Goal: Navigation & Orientation: Find specific page/section

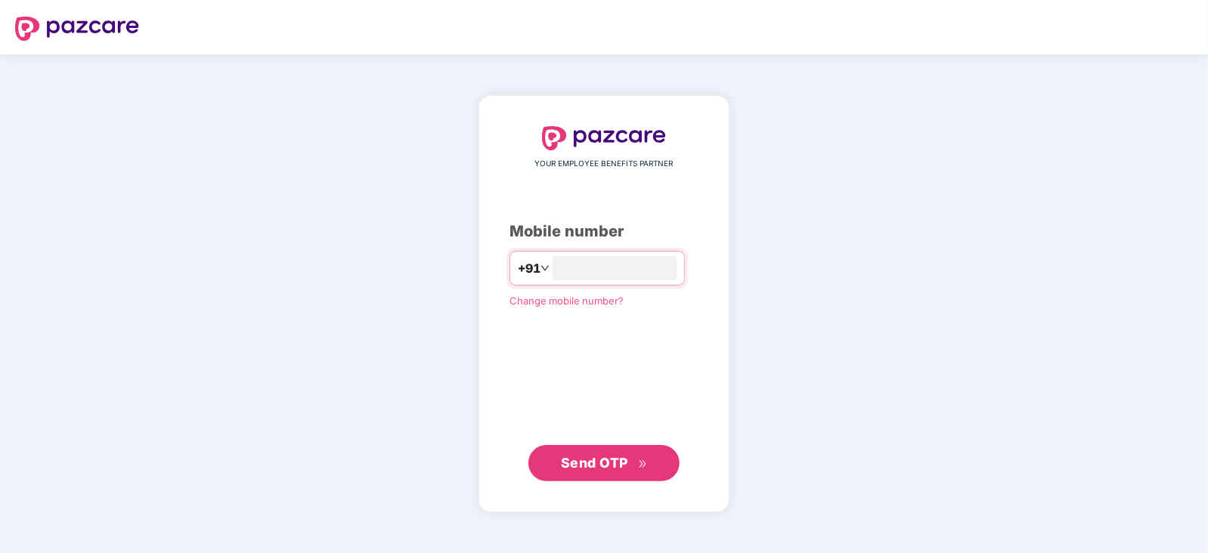
type input "**********"
click at [611, 461] on span "Send OTP" at bounding box center [594, 462] width 67 height 16
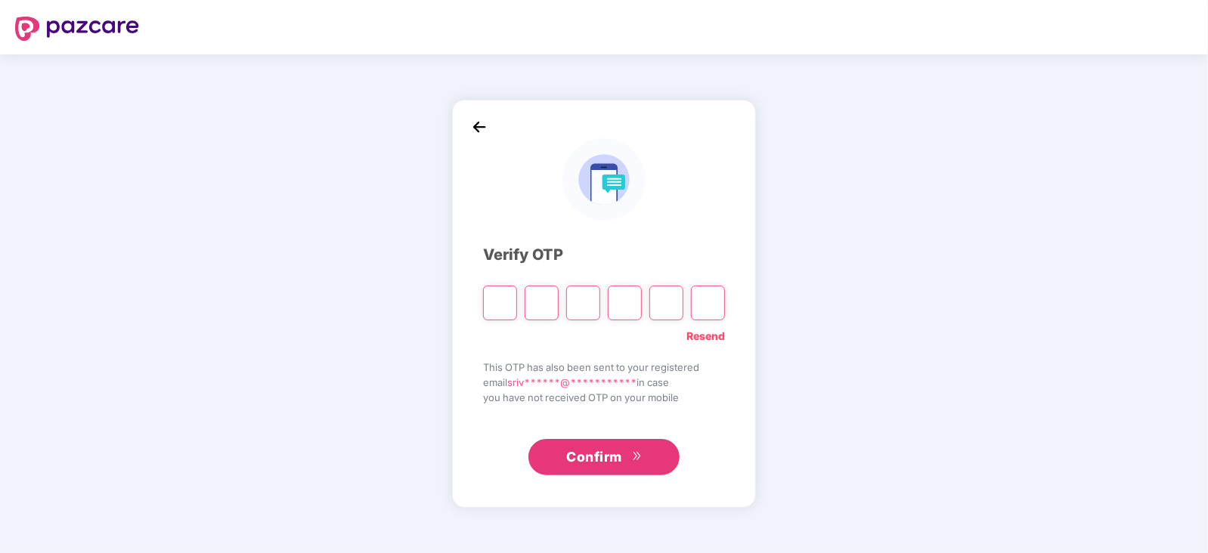
paste input "*"
type input "*"
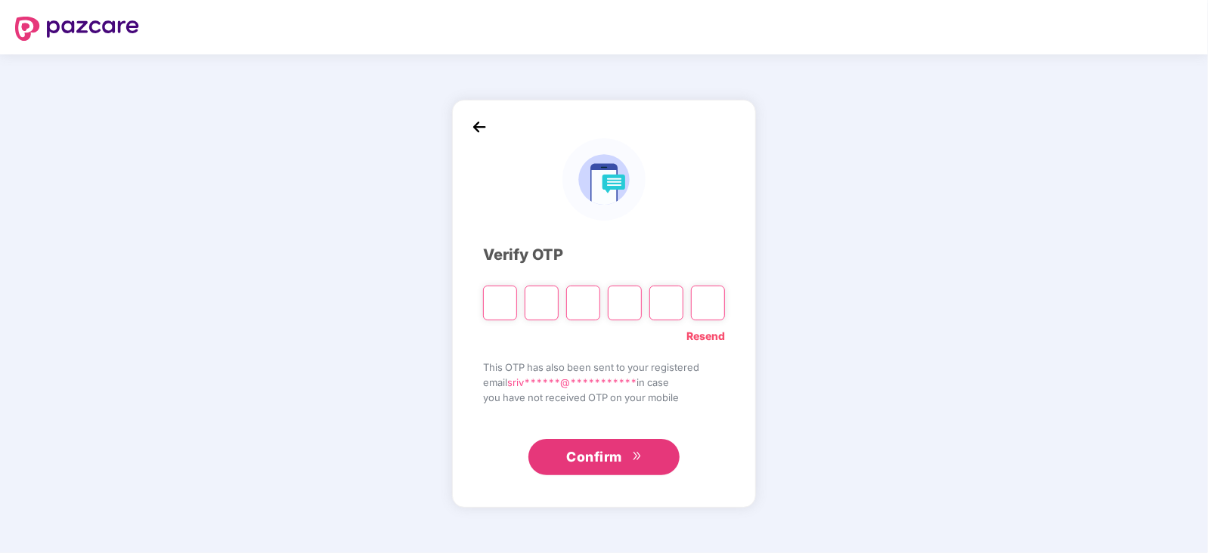
type input "*"
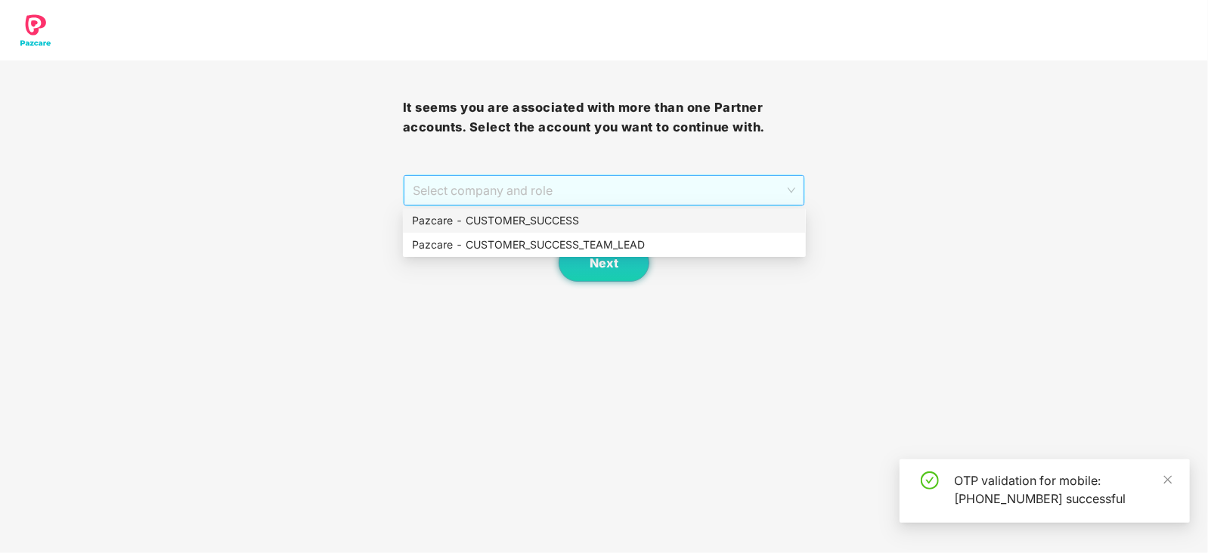
click at [789, 190] on span "Select company and role" at bounding box center [604, 190] width 383 height 29
click at [546, 219] on div "Pazcare - CUSTOMER_SUCCESS" at bounding box center [604, 220] width 385 height 17
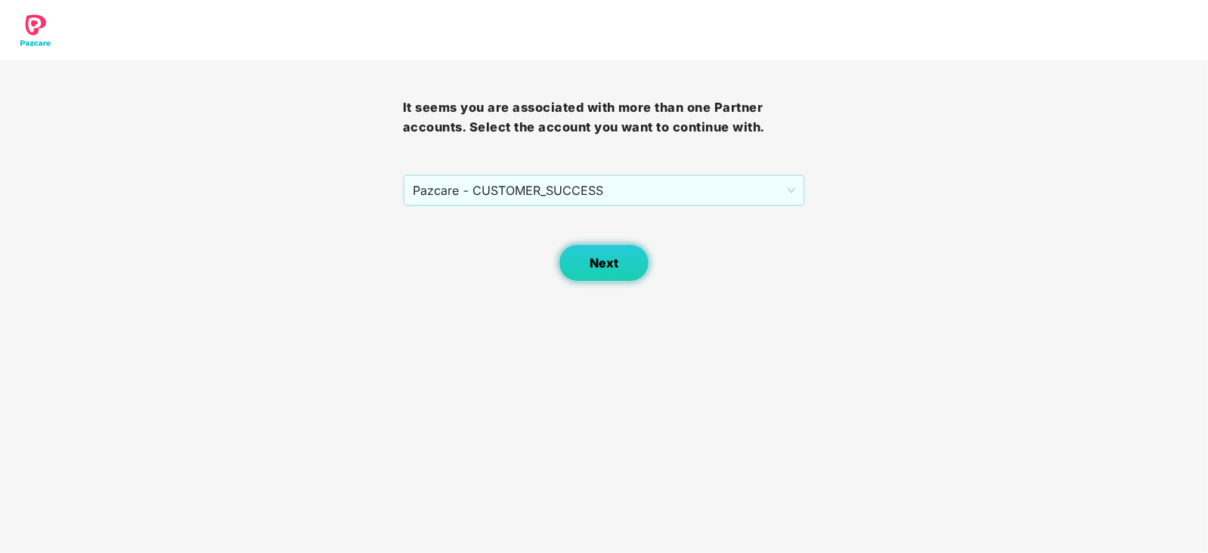
click at [607, 270] on span "Next" at bounding box center [604, 263] width 29 height 14
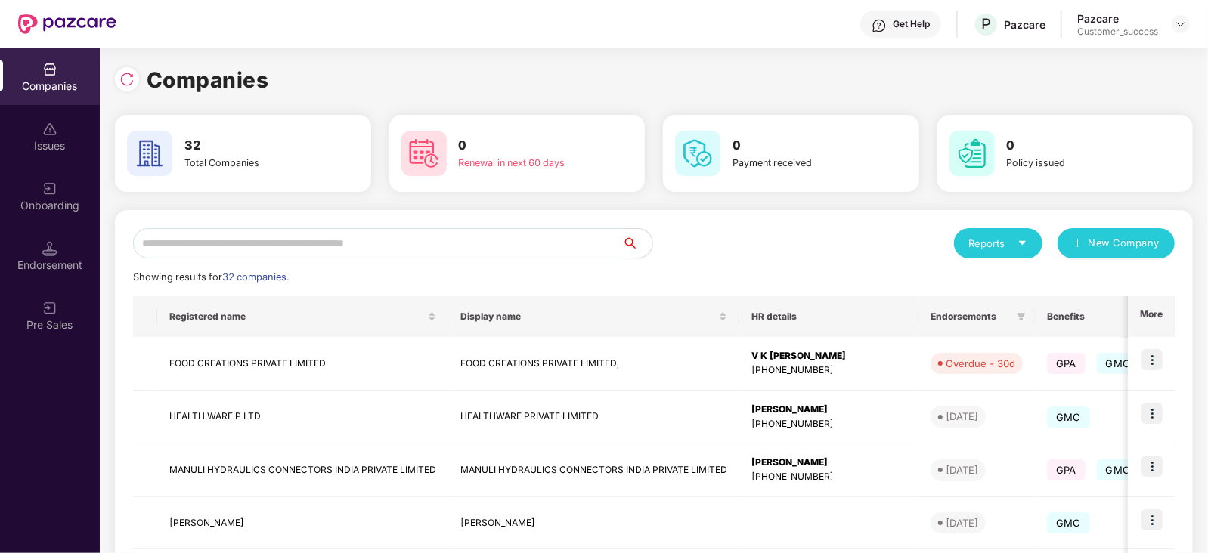
click at [282, 247] on input "text" at bounding box center [377, 243] width 489 height 30
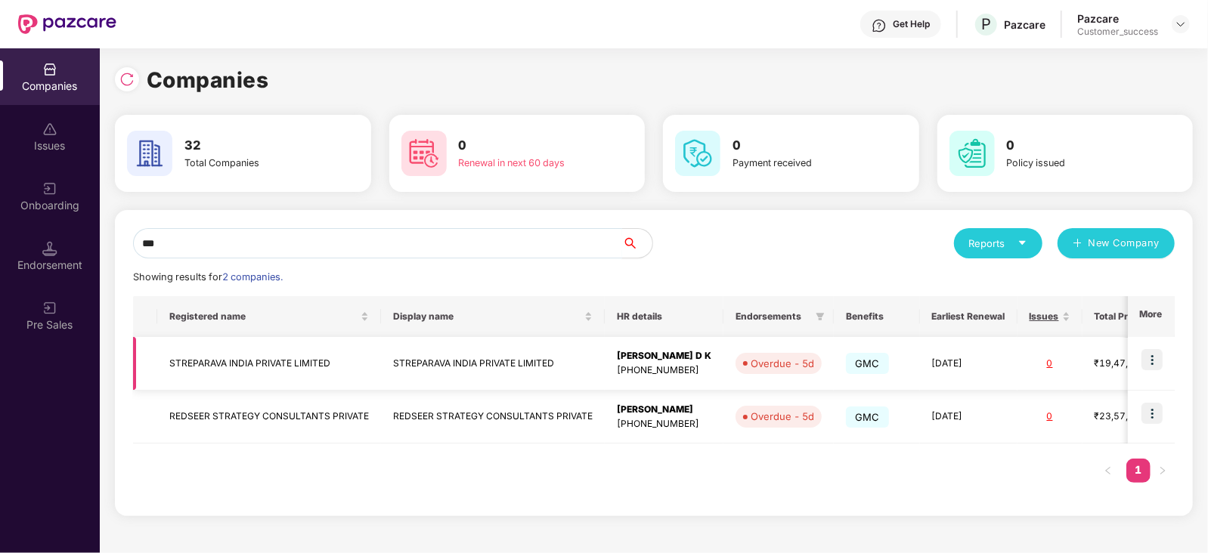
type input "***"
click at [1150, 360] on img at bounding box center [1151, 359] width 21 height 21
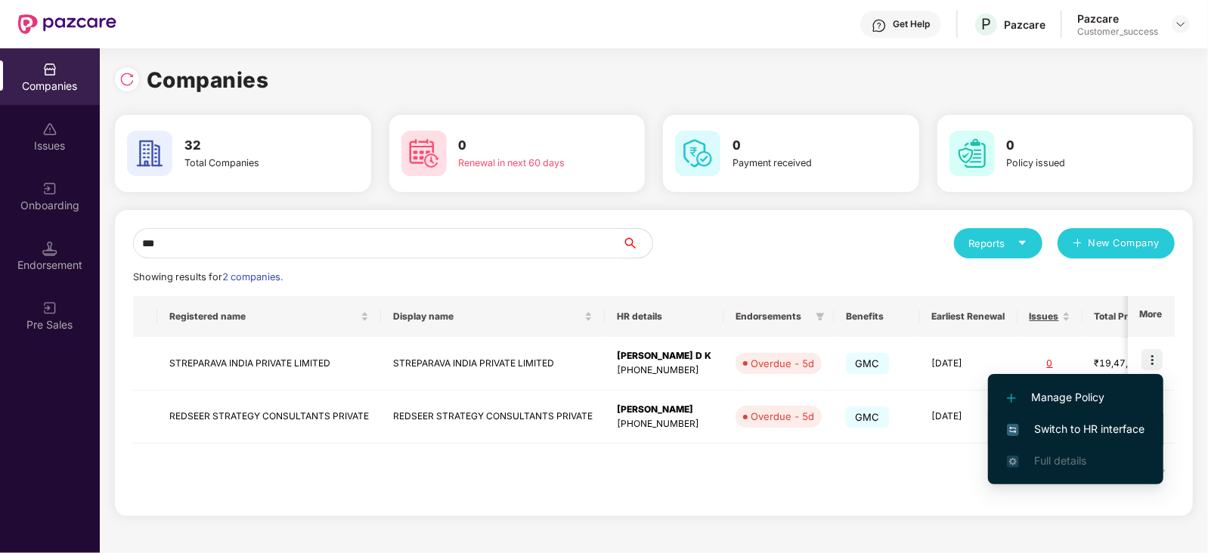
click at [1122, 421] on span "Switch to HR interface" at bounding box center [1076, 429] width 138 height 17
